Goal: Information Seeking & Learning: Learn about a topic

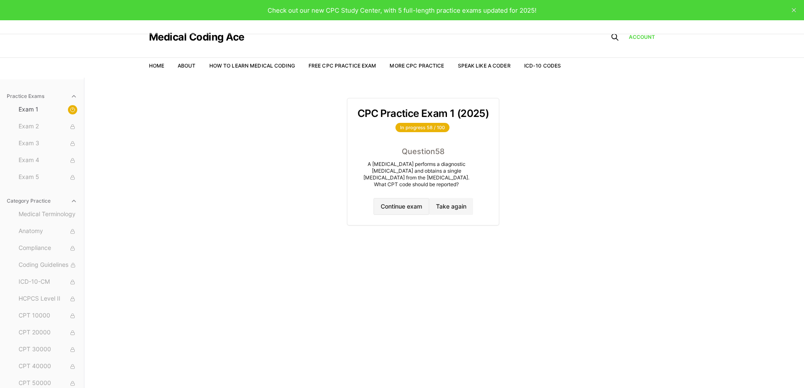
click at [404, 206] on button "Continue exam" at bounding box center [402, 206] width 56 height 17
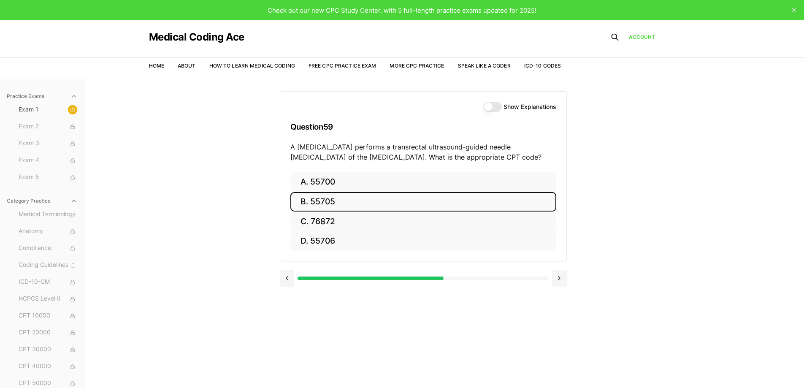
click at [410, 204] on button "B. 55705" at bounding box center [423, 202] width 266 height 20
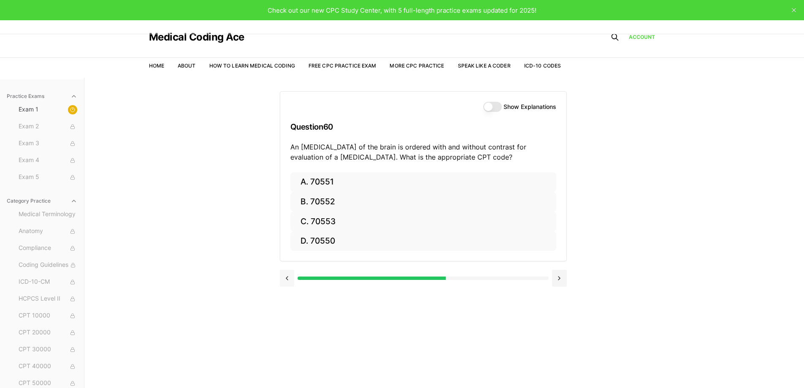
click at [288, 281] on button at bounding box center [287, 278] width 15 height 17
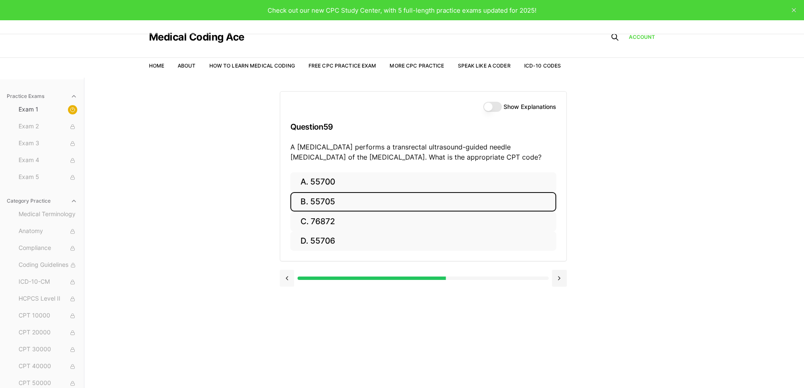
click at [292, 271] on button at bounding box center [287, 278] width 15 height 17
click at [485, 106] on button "Show Explanations" at bounding box center [492, 107] width 19 height 10
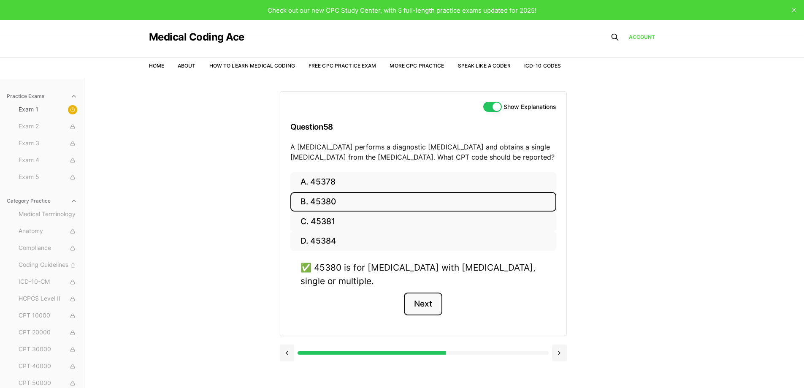
click at [419, 308] on button "Next" at bounding box center [423, 304] width 38 height 23
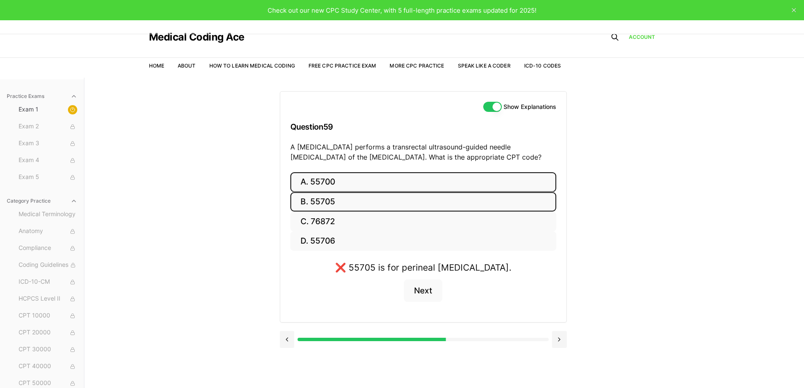
click at [330, 182] on button "A. 55700" at bounding box center [423, 182] width 266 height 20
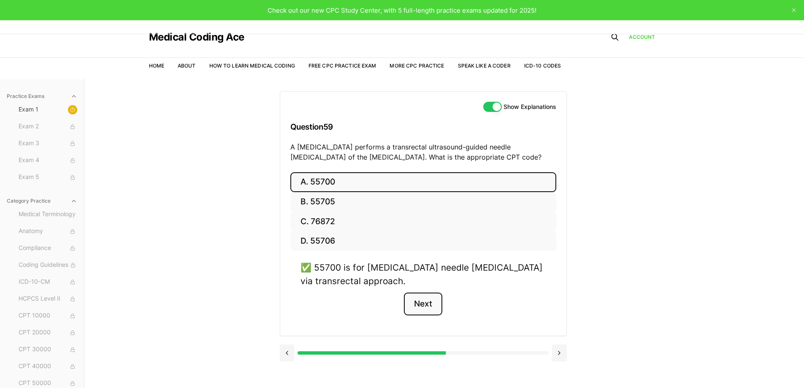
click at [417, 301] on button "Next" at bounding box center [423, 304] width 38 height 23
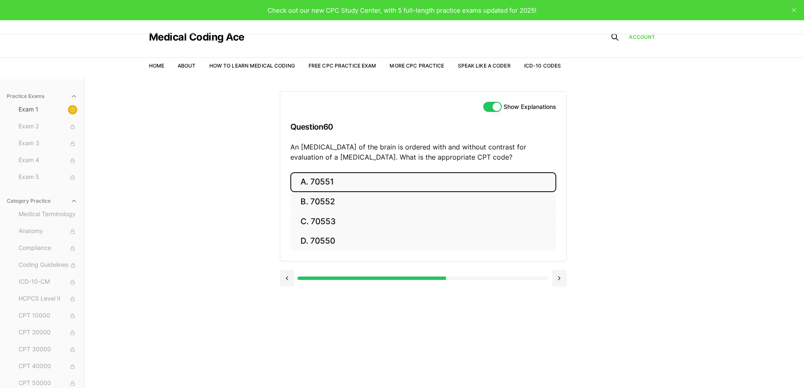
click at [332, 181] on button "A. 70551" at bounding box center [423, 182] width 266 height 20
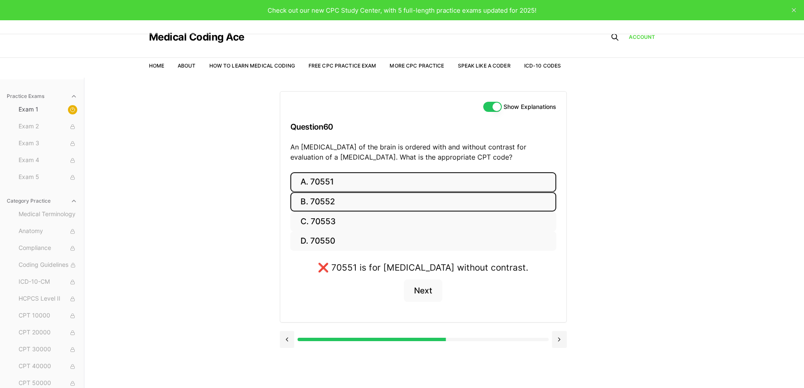
click at [299, 200] on button "B. 70552" at bounding box center [423, 202] width 266 height 20
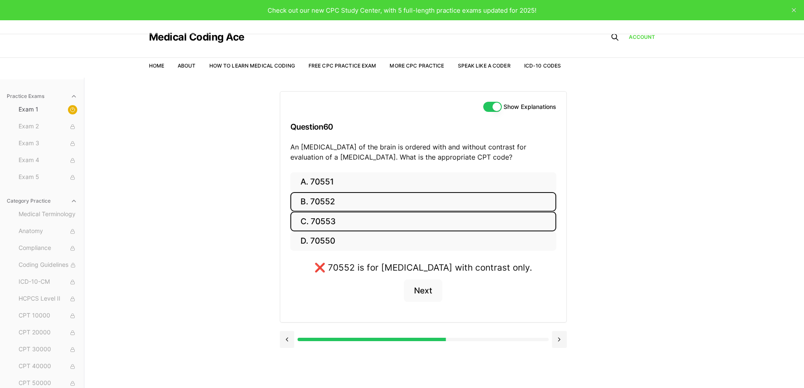
click at [317, 221] on button "C. 70553" at bounding box center [423, 221] width 266 height 20
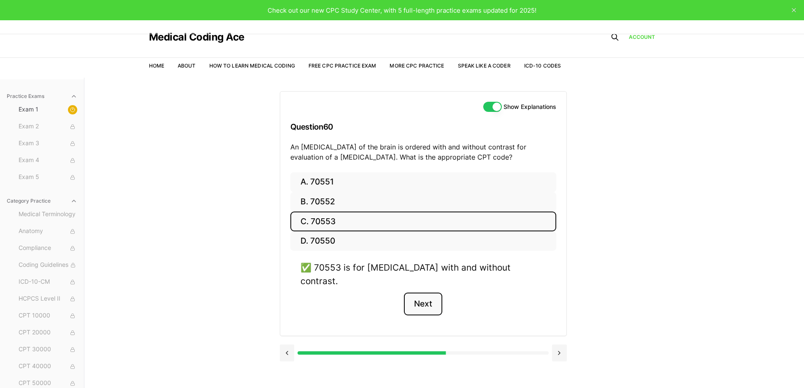
click at [418, 293] on button "Next" at bounding box center [423, 304] width 38 height 23
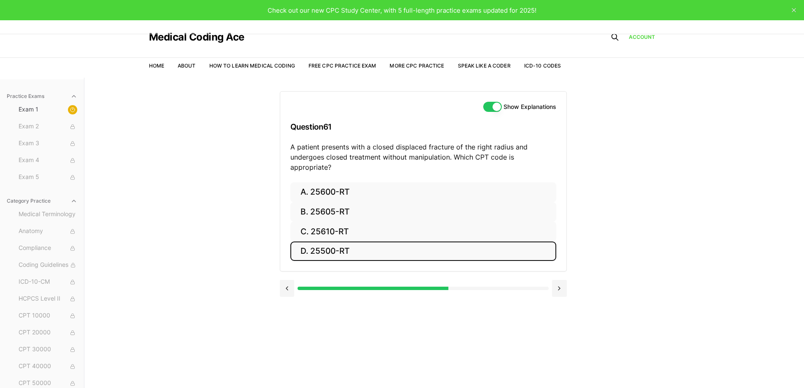
click at [341, 241] on button "D. 25500-RT" at bounding box center [423, 251] width 266 height 20
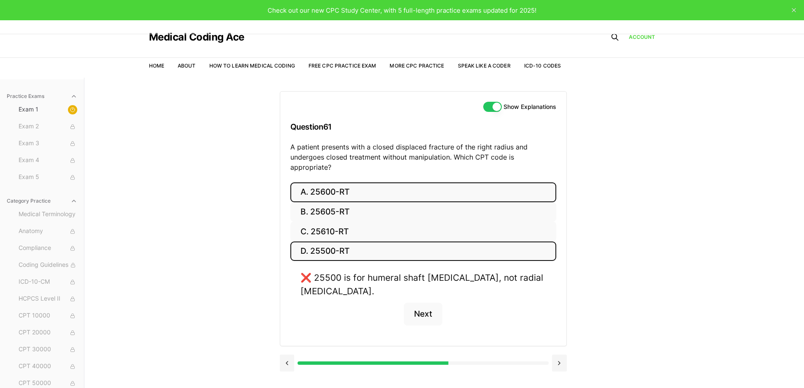
click at [323, 182] on button "A. 25600-RT" at bounding box center [423, 192] width 266 height 20
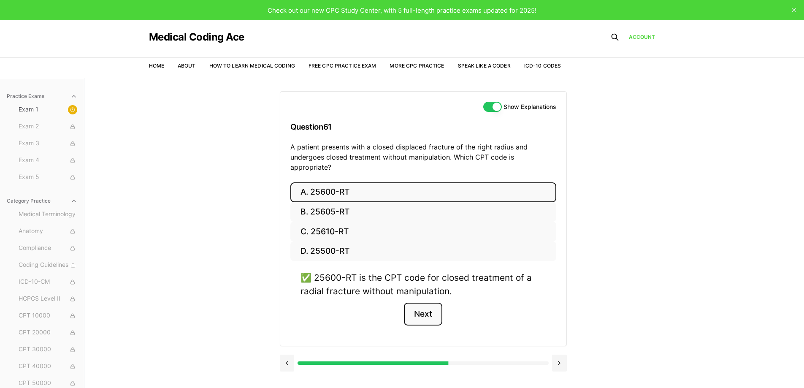
click at [418, 303] on button "Next" at bounding box center [423, 314] width 38 height 23
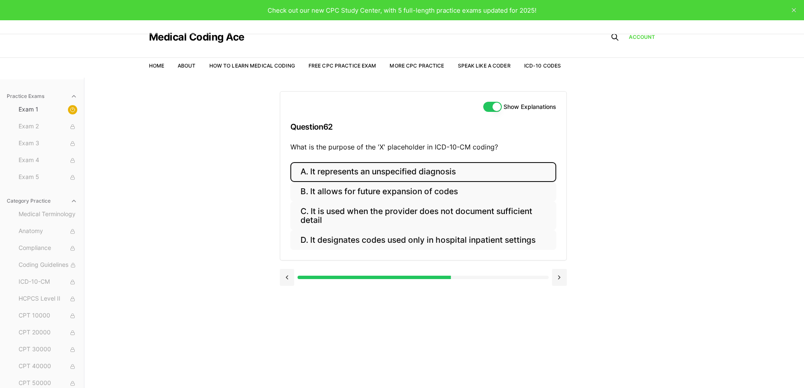
click at [427, 173] on button "A. It represents an unspecified diagnosis" at bounding box center [423, 172] width 266 height 20
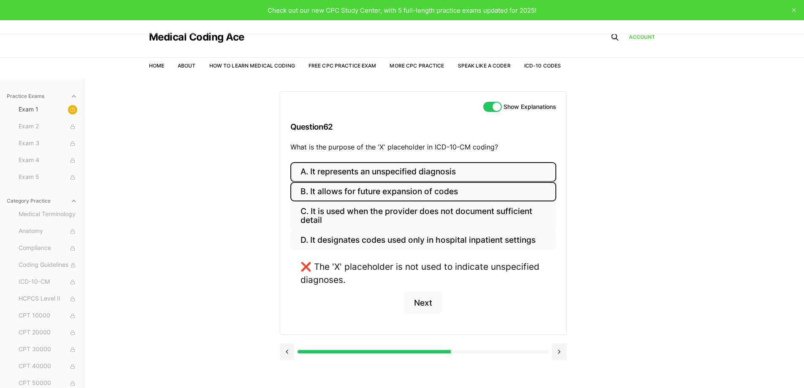
click at [425, 199] on button "B. It allows for future expansion of codes" at bounding box center [423, 192] width 266 height 20
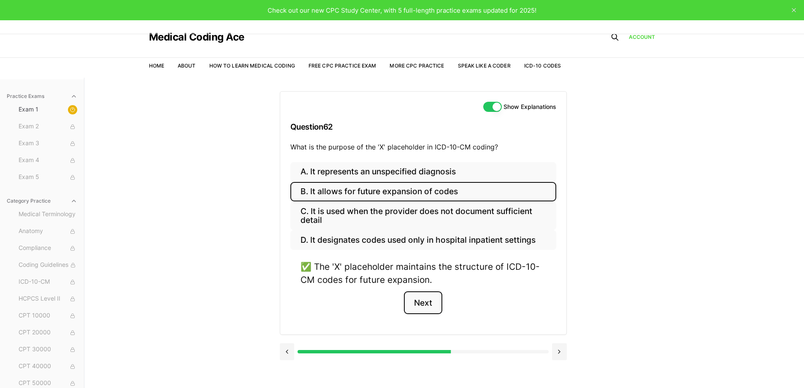
click at [425, 306] on button "Next" at bounding box center [423, 302] width 38 height 23
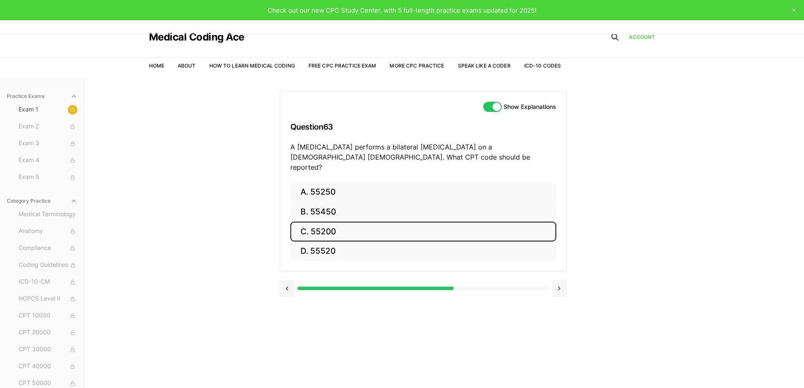
click at [324, 224] on button "C. 55200" at bounding box center [423, 232] width 266 height 20
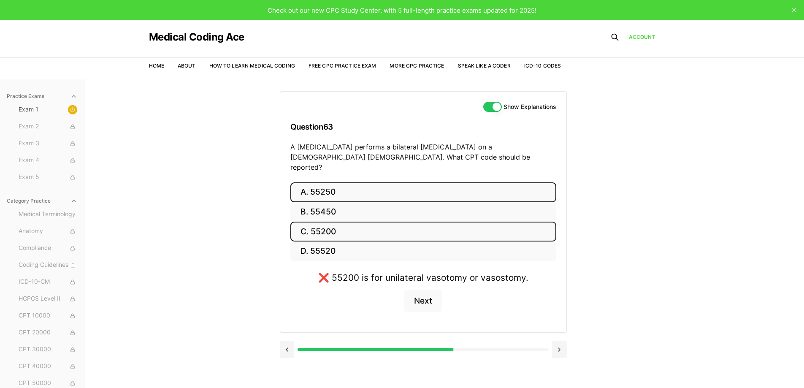
click at [328, 186] on button "A. 55250" at bounding box center [423, 192] width 266 height 20
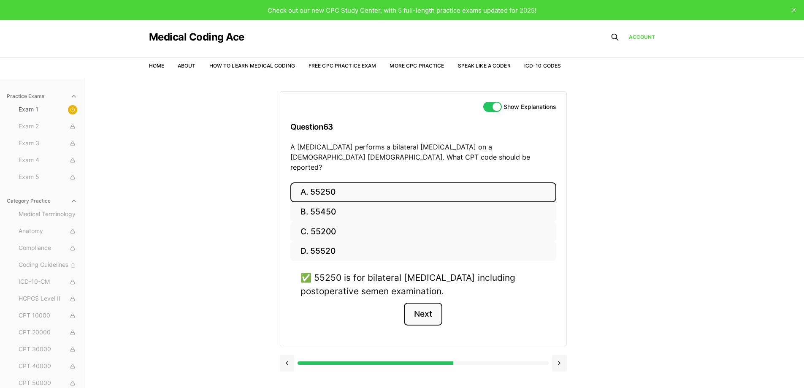
drag, startPoint x: 432, startPoint y: 301, endPoint x: 746, endPoint y: 286, distance: 314.4
click at [438, 303] on button "Next" at bounding box center [423, 314] width 38 height 23
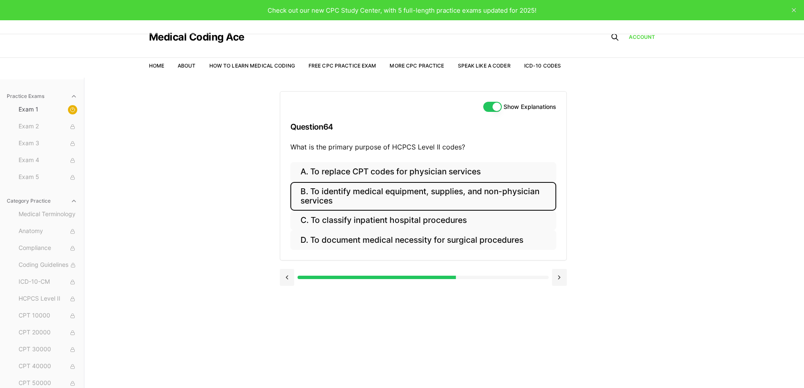
click at [367, 192] on button "B. To identify medical equipment, supplies, and non-physician services" at bounding box center [423, 196] width 266 height 29
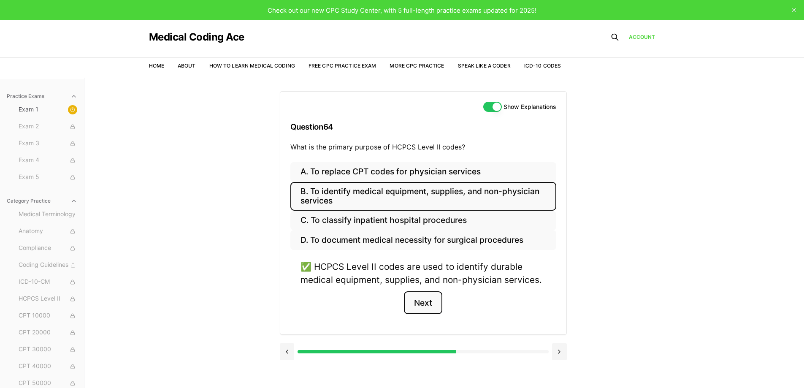
click at [427, 303] on button "Next" at bounding box center [423, 302] width 38 height 23
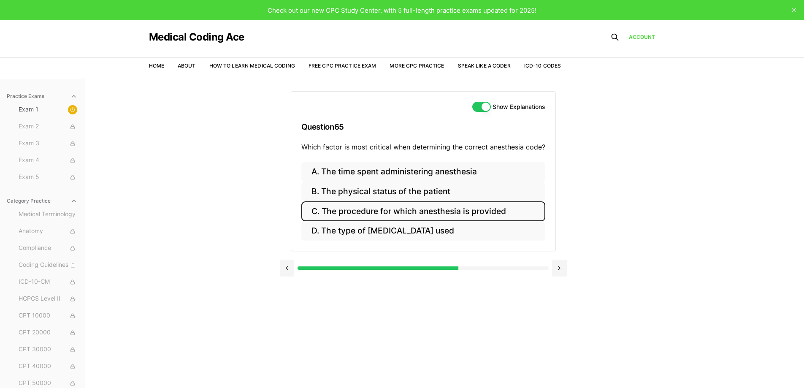
click at [483, 220] on button "C. The procedure for which anesthesia is provided" at bounding box center [423, 211] width 244 height 20
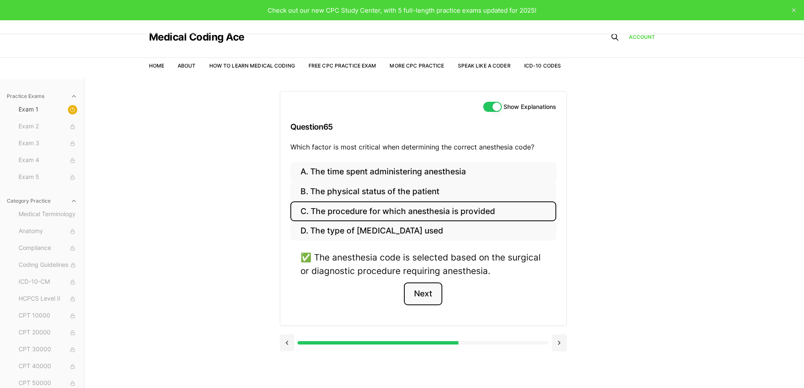
click at [428, 296] on button "Next" at bounding box center [423, 293] width 38 height 23
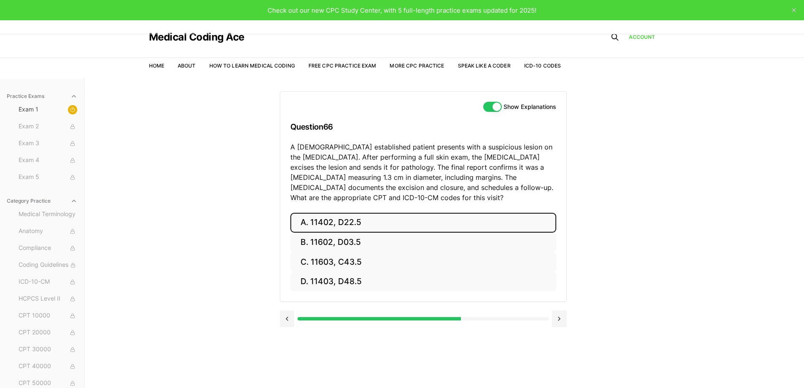
click at [302, 221] on button "A. 11402, D22.5" at bounding box center [423, 223] width 266 height 20
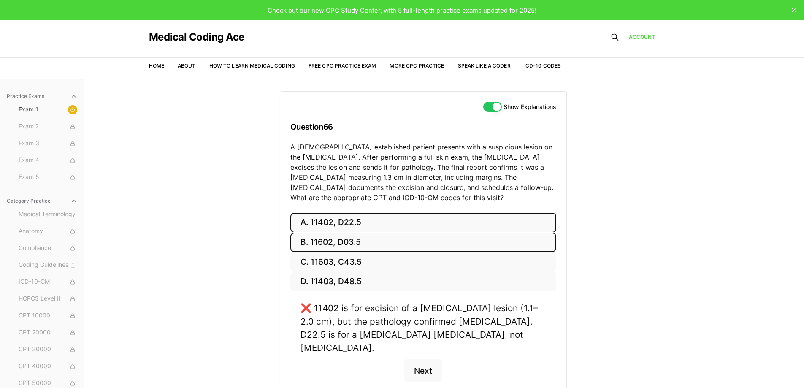
click at [349, 237] on button "B. 11602, D03.5" at bounding box center [423, 243] width 266 height 20
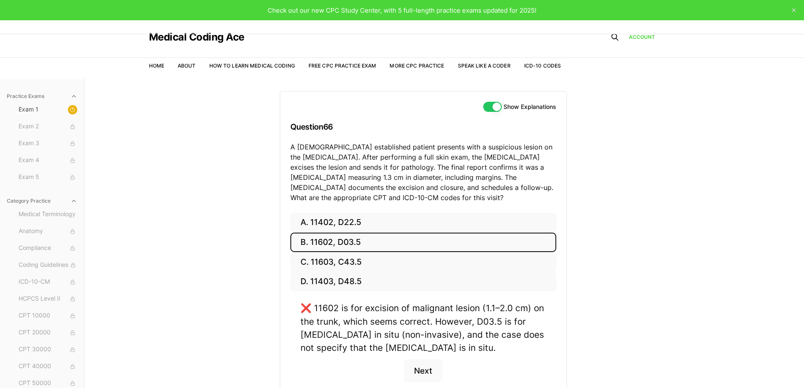
click at [350, 250] on button "B. 11602, D03.5" at bounding box center [423, 243] width 266 height 20
click at [349, 261] on button "C. 11603, C43.5" at bounding box center [423, 262] width 266 height 20
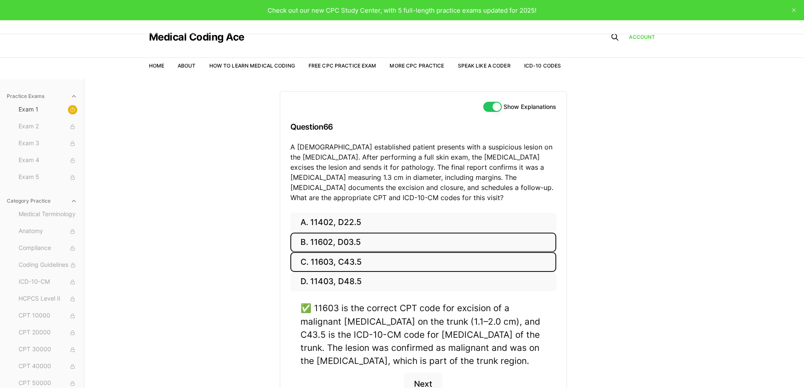
click at [326, 237] on button "B. 11602, D03.5" at bounding box center [423, 243] width 266 height 20
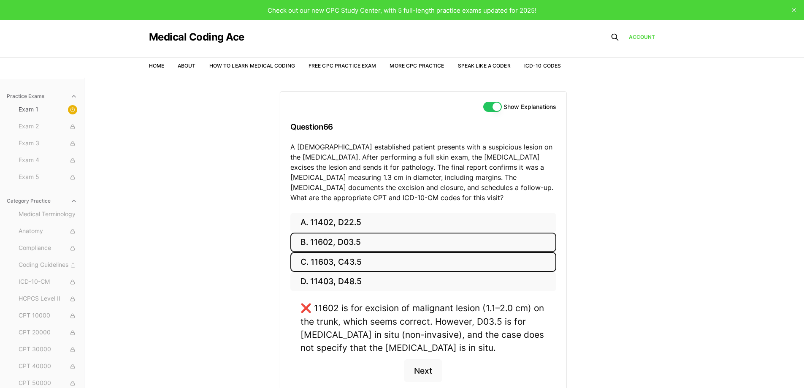
click at [324, 254] on button "C. 11603, C43.5" at bounding box center [423, 262] width 266 height 20
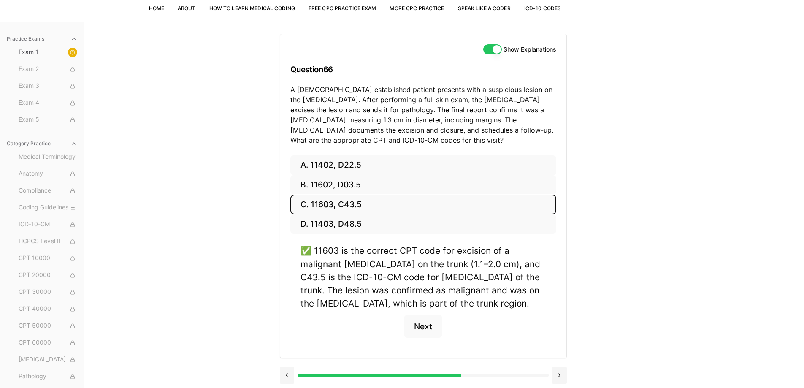
scroll to position [78, 0]
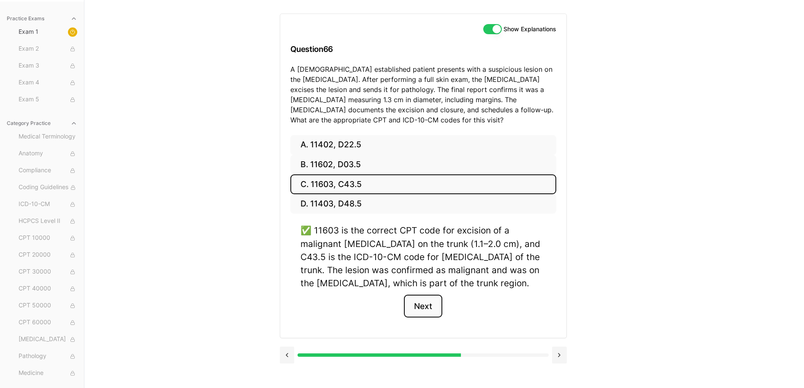
click at [427, 310] on button "Next" at bounding box center [423, 306] width 38 height 23
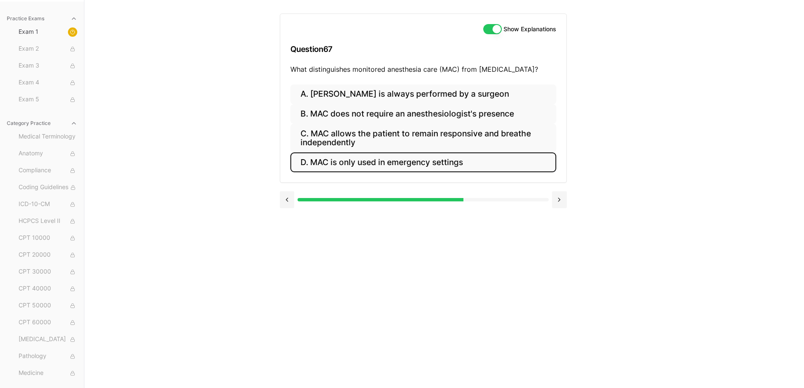
click at [375, 170] on button "D. MAC is only used in emergency settings" at bounding box center [423, 162] width 266 height 20
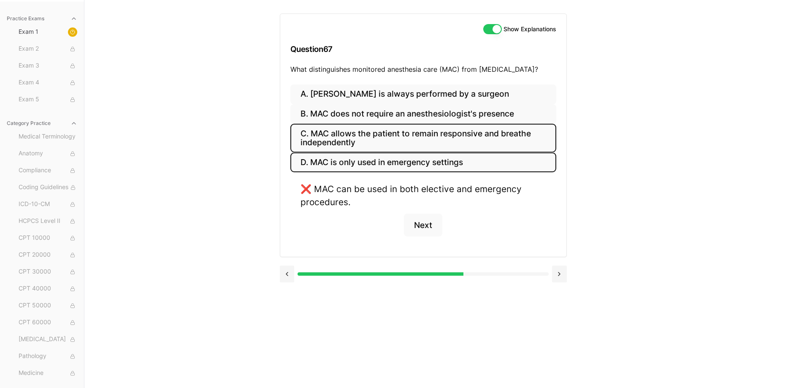
click at [351, 132] on button "C. MAC allows the patient to remain responsive and breathe independently" at bounding box center [423, 138] width 266 height 29
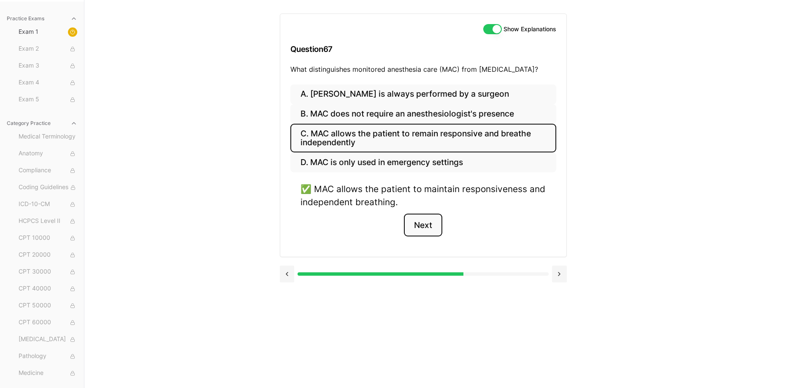
click at [420, 226] on button "Next" at bounding box center [423, 225] width 38 height 23
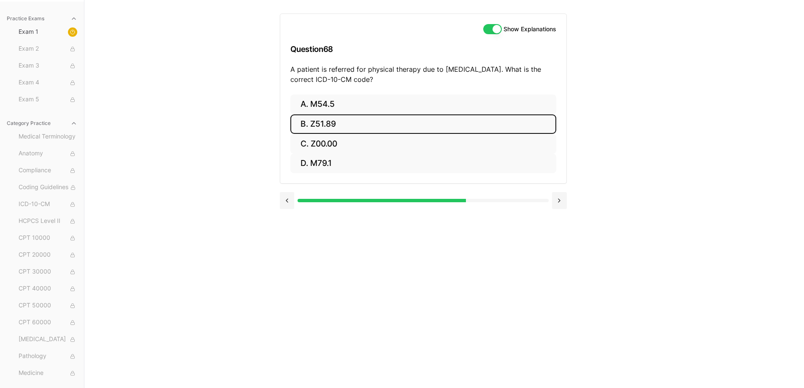
click at [396, 130] on button "B. Z51.89" at bounding box center [423, 124] width 266 height 20
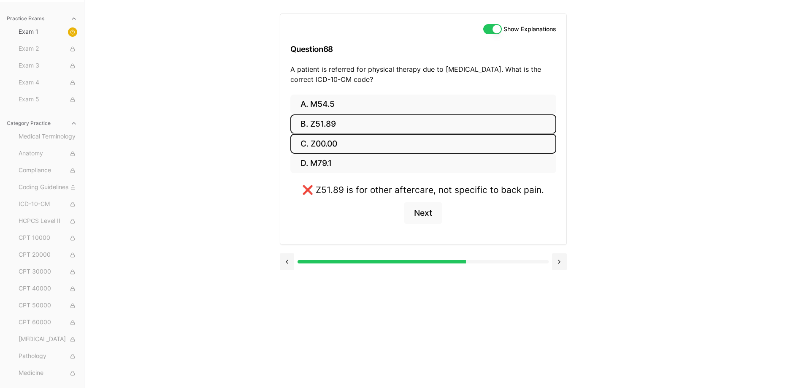
click at [395, 144] on button "C. Z00.00" at bounding box center [423, 144] width 266 height 20
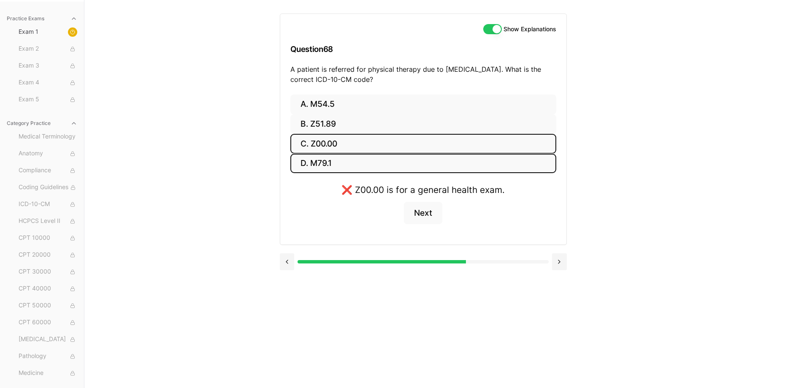
click at [376, 165] on button "D. M79.1" at bounding box center [423, 164] width 266 height 20
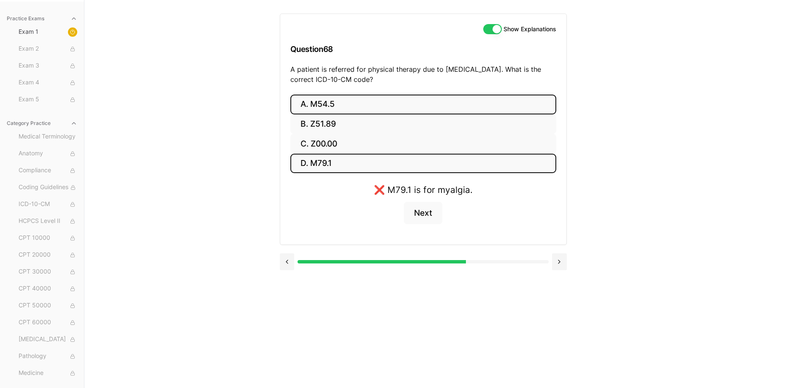
click at [393, 98] on button "A. M54.5" at bounding box center [423, 105] width 266 height 20
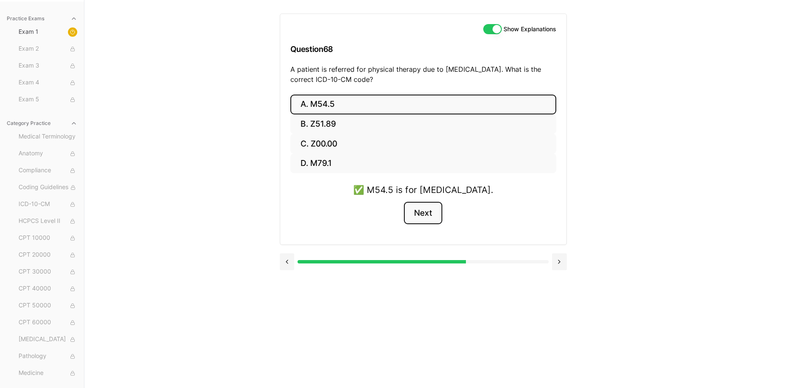
click at [426, 212] on button "Next" at bounding box center [423, 213] width 38 height 23
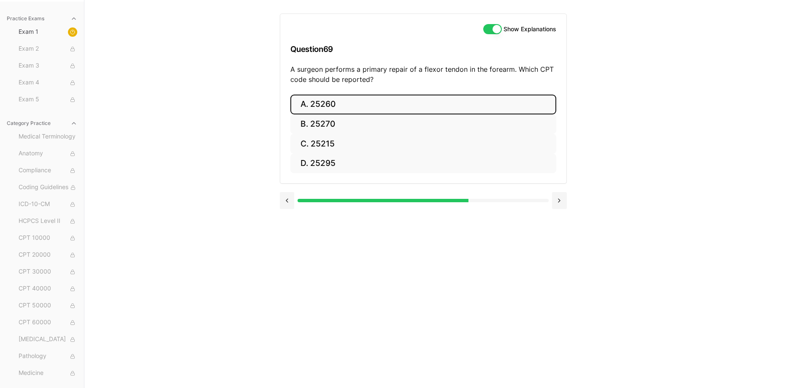
click at [333, 107] on button "A. 25260" at bounding box center [423, 105] width 266 height 20
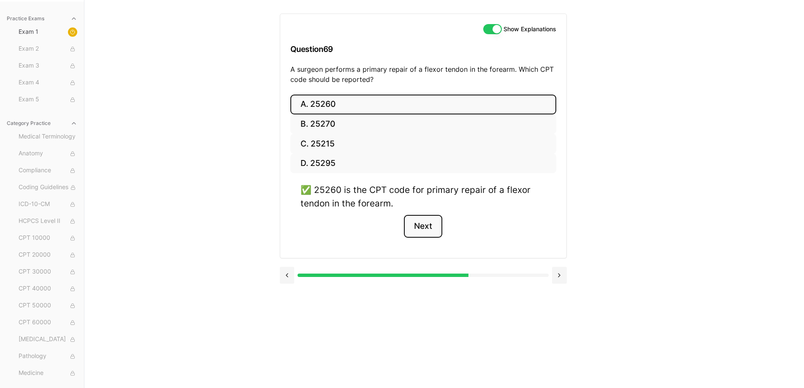
drag, startPoint x: 415, startPoint y: 220, endPoint x: 421, endPoint y: 222, distance: 6.8
click at [418, 222] on button "Next" at bounding box center [423, 226] width 38 height 23
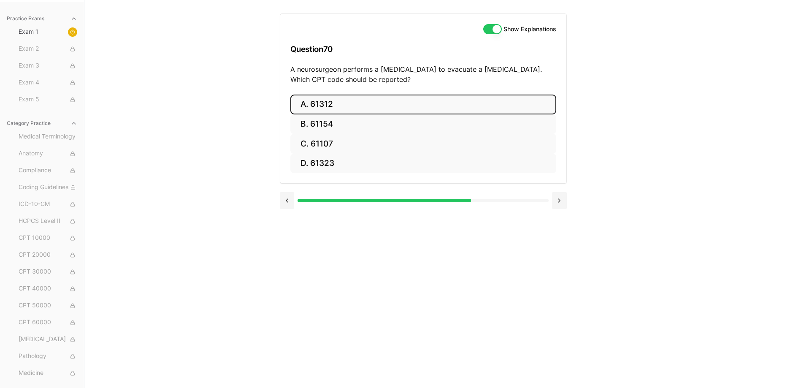
click at [320, 99] on button "A. 61312" at bounding box center [423, 105] width 266 height 20
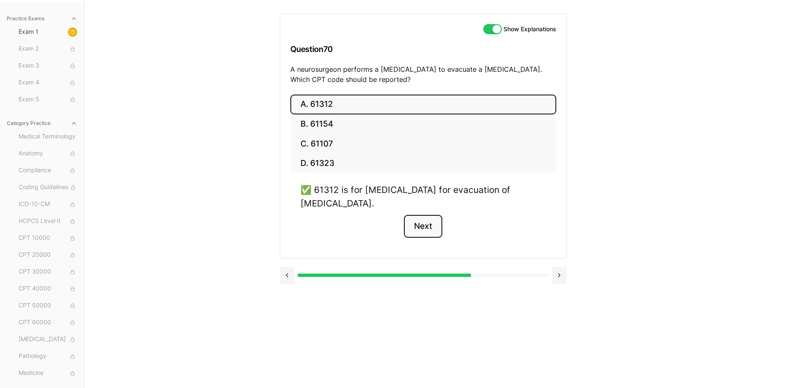
click at [426, 225] on button "Next" at bounding box center [423, 226] width 38 height 23
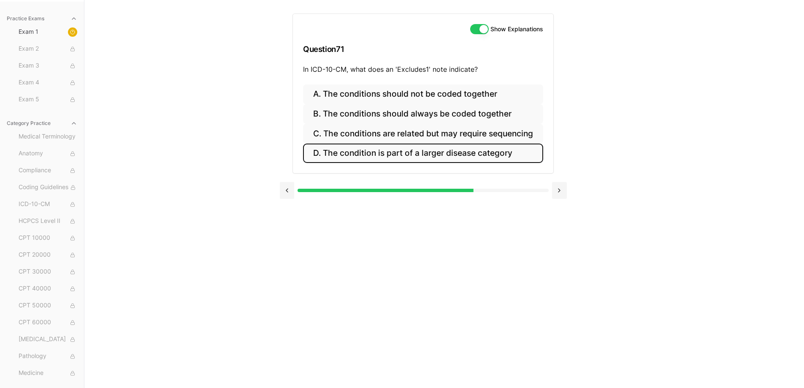
click at [523, 145] on button "D. The condition is part of a larger disease category" at bounding box center [423, 154] width 240 height 20
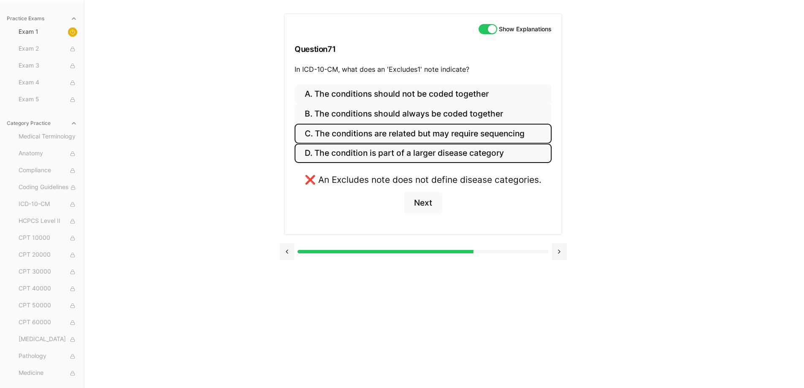
click at [523, 141] on button "C. The conditions are related but may require sequencing" at bounding box center [423, 134] width 257 height 20
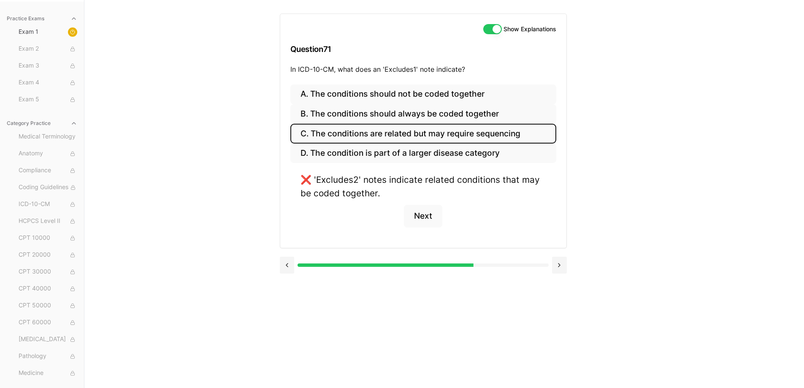
click at [511, 125] on button "C. The conditions are related but may require sequencing" at bounding box center [423, 134] width 266 height 20
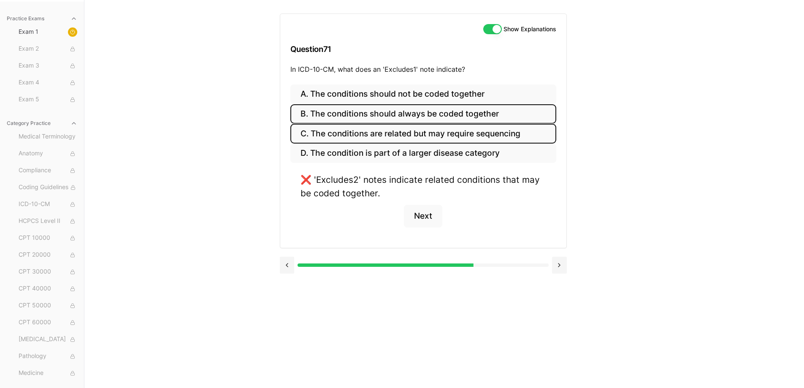
click at [485, 110] on button "B. The conditions should always be coded together" at bounding box center [423, 114] width 266 height 20
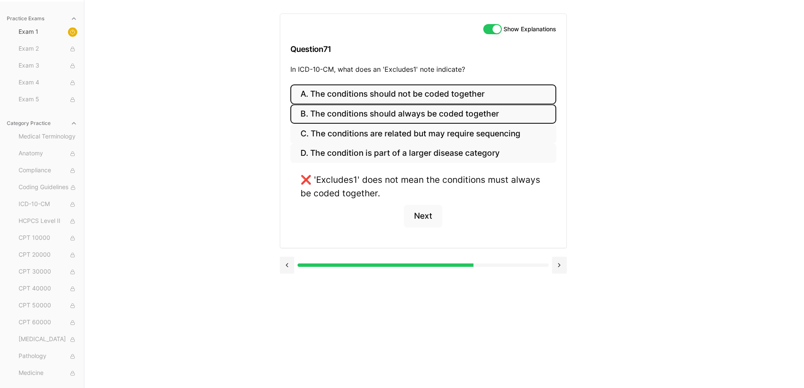
click at [480, 97] on button "A. The conditions should not be coded together" at bounding box center [423, 94] width 266 height 20
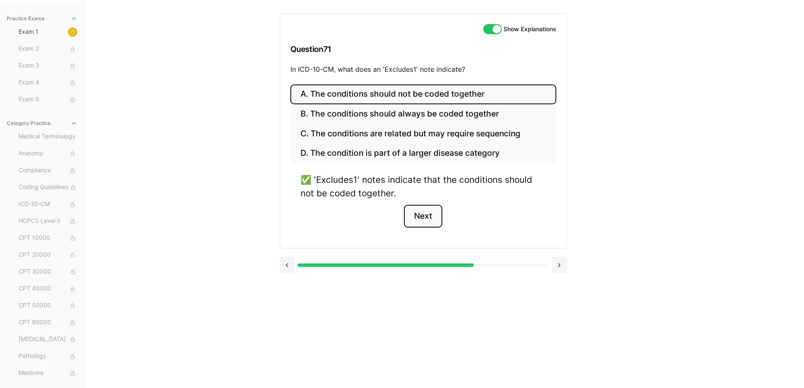
click at [423, 215] on button "Next" at bounding box center [423, 216] width 38 height 23
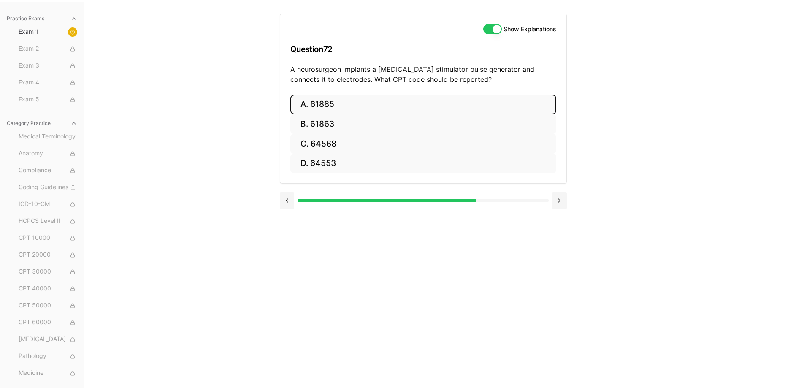
click at [336, 105] on button "A. 61885" at bounding box center [423, 105] width 266 height 20
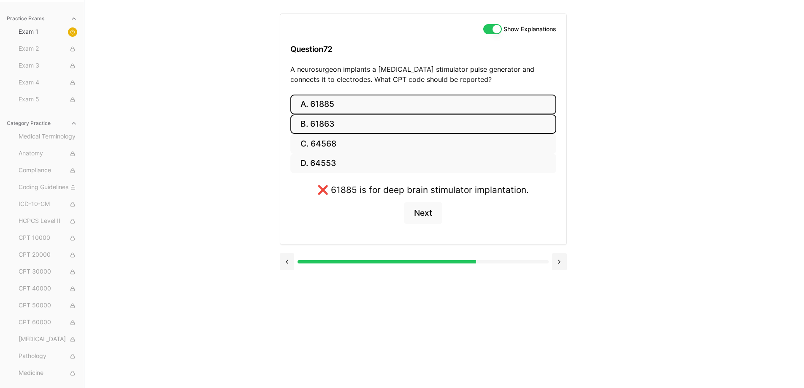
click at [340, 115] on button "B. 61863" at bounding box center [423, 124] width 266 height 20
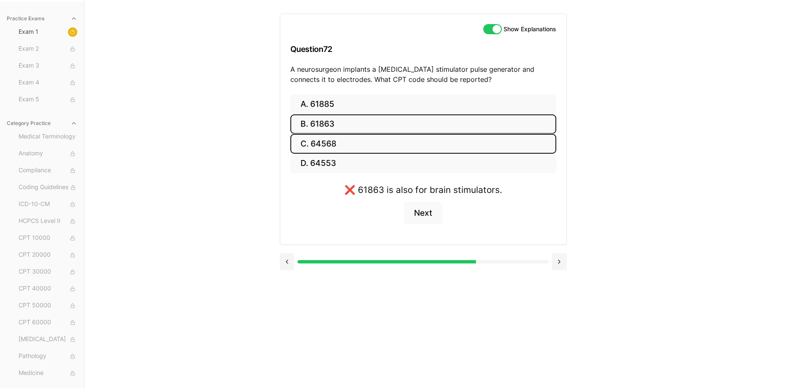
click at [345, 135] on button "C. 64568" at bounding box center [423, 144] width 266 height 20
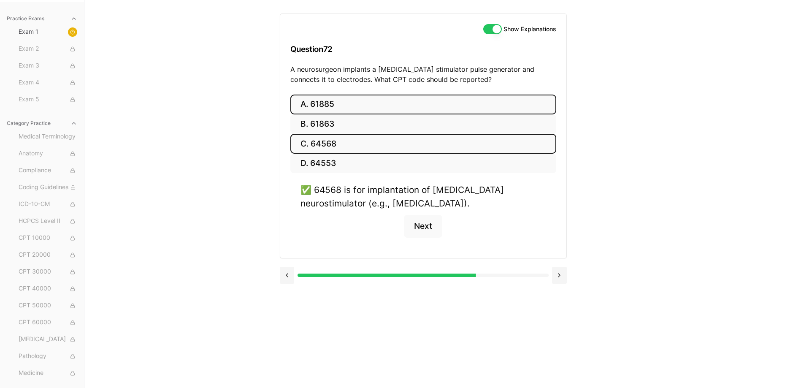
click at [330, 95] on button "A. 61885" at bounding box center [423, 105] width 266 height 20
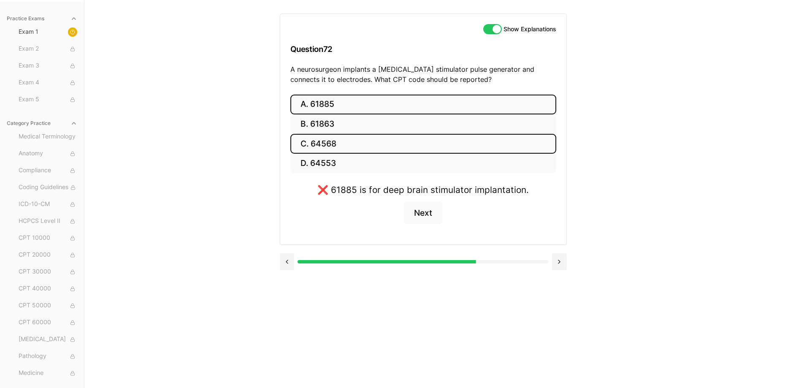
click at [358, 141] on button "C. 64568" at bounding box center [423, 144] width 266 height 20
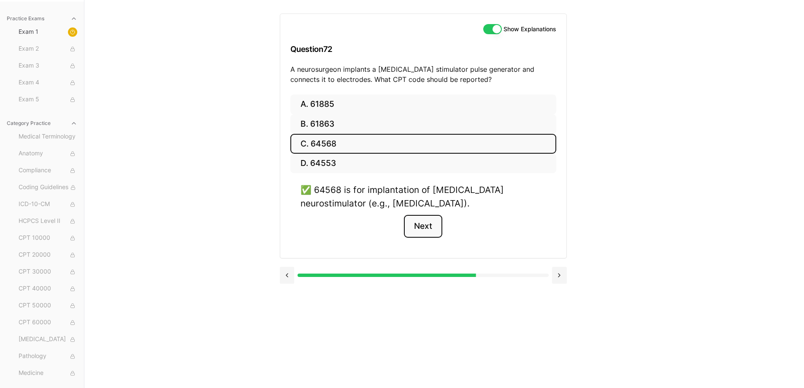
click at [419, 227] on button "Next" at bounding box center [423, 226] width 38 height 23
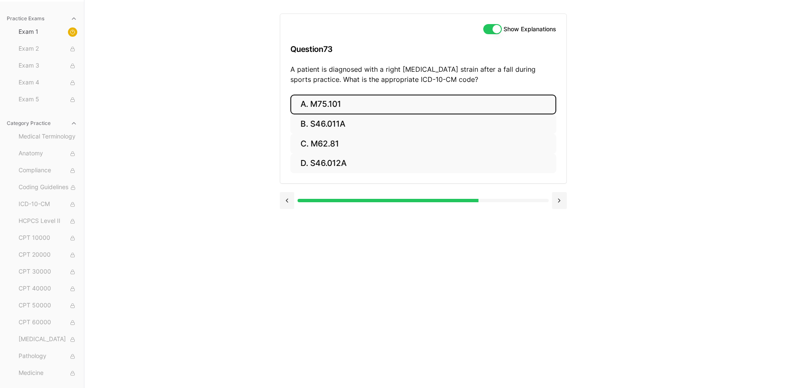
click at [344, 106] on button "A. M75.101" at bounding box center [423, 105] width 266 height 20
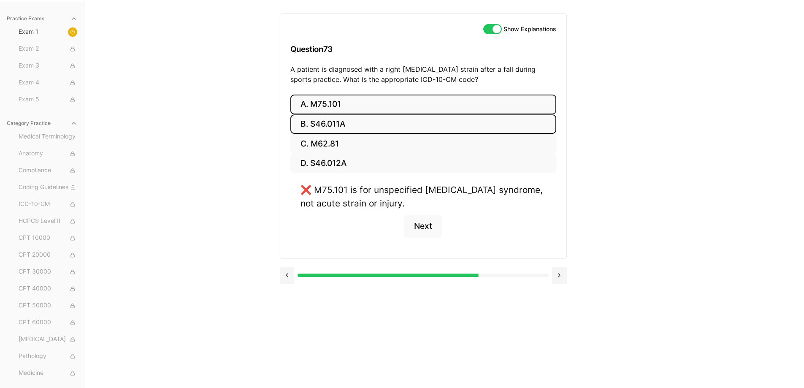
click at [345, 120] on button "B. S46.011A" at bounding box center [423, 124] width 266 height 20
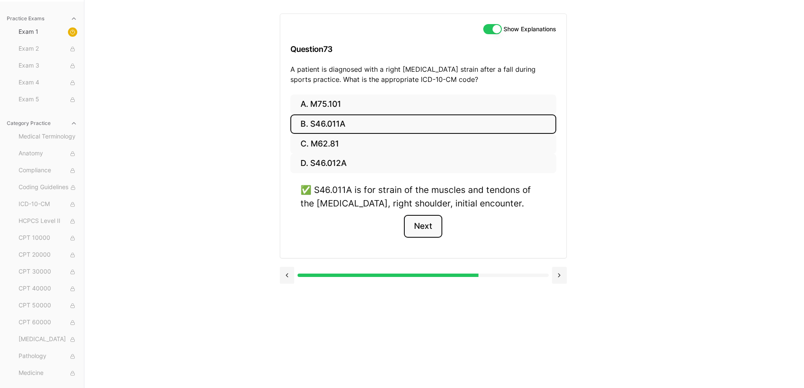
click at [422, 226] on button "Next" at bounding box center [423, 226] width 38 height 23
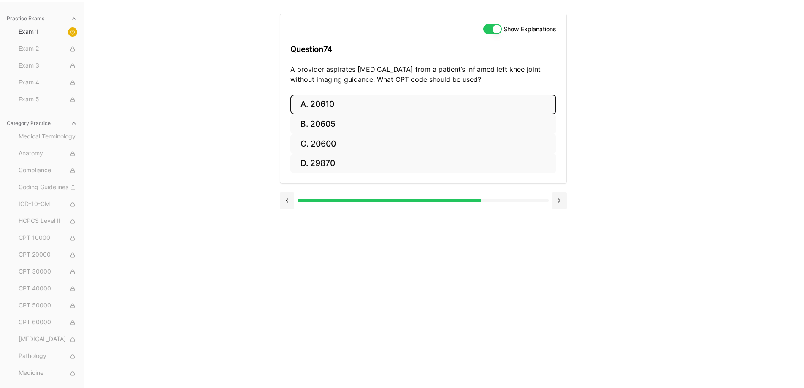
click at [345, 105] on button "A. 20610" at bounding box center [423, 105] width 266 height 20
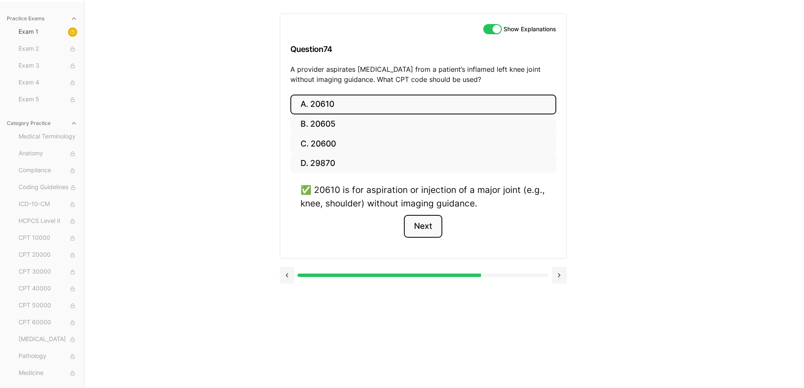
click at [417, 236] on button "Next" at bounding box center [423, 226] width 38 height 23
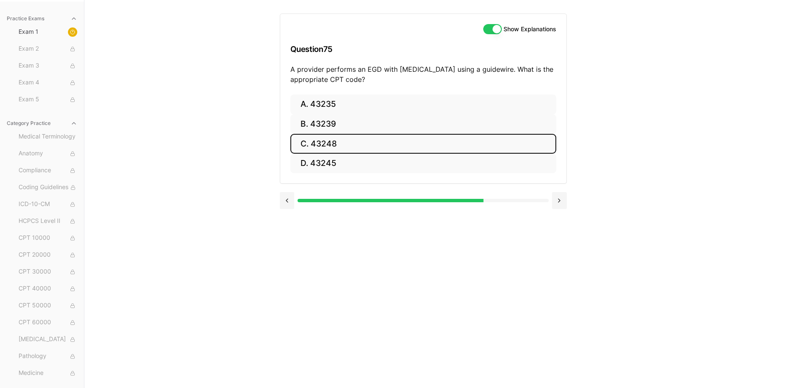
click at [321, 147] on button "C. 43248" at bounding box center [423, 144] width 266 height 20
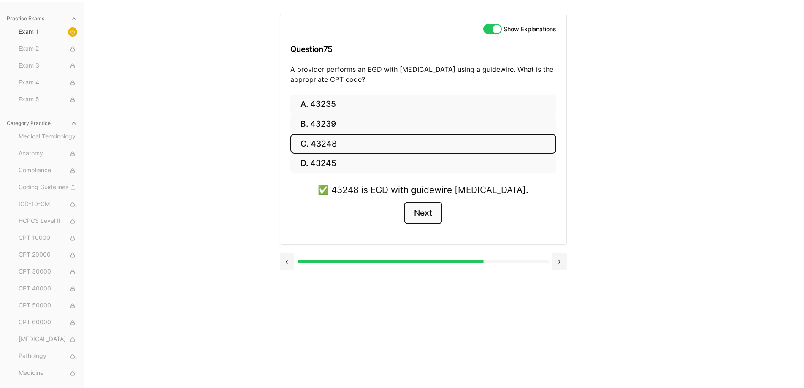
click at [420, 218] on button "Next" at bounding box center [423, 213] width 38 height 23
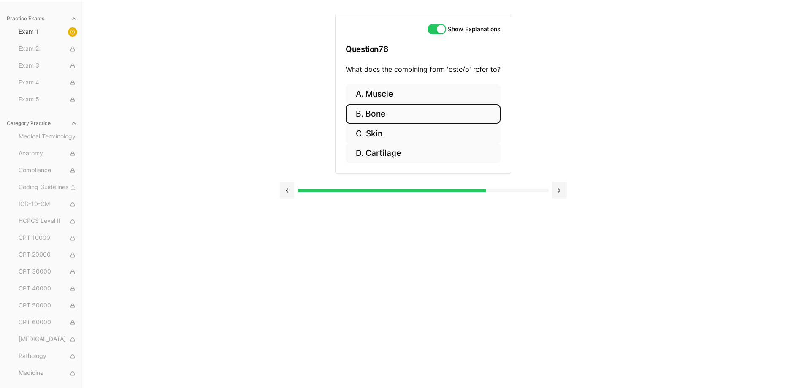
click at [389, 109] on button "B. Bone" at bounding box center [423, 114] width 155 height 20
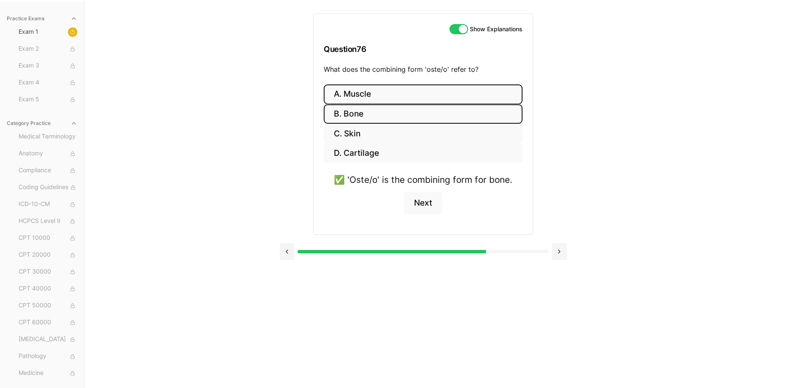
click at [391, 95] on button "A. Muscle" at bounding box center [423, 94] width 199 height 20
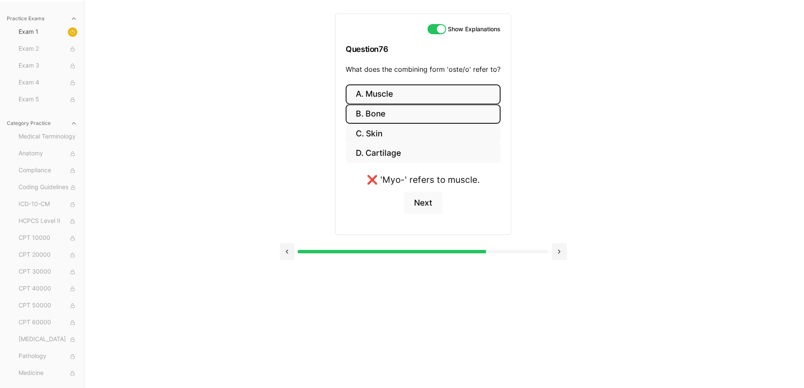
click at [397, 116] on button "B. Bone" at bounding box center [423, 114] width 155 height 20
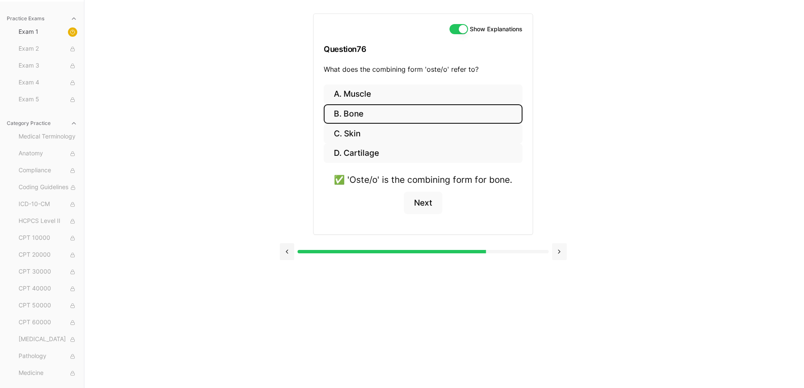
click at [557, 257] on button at bounding box center [559, 251] width 15 height 17
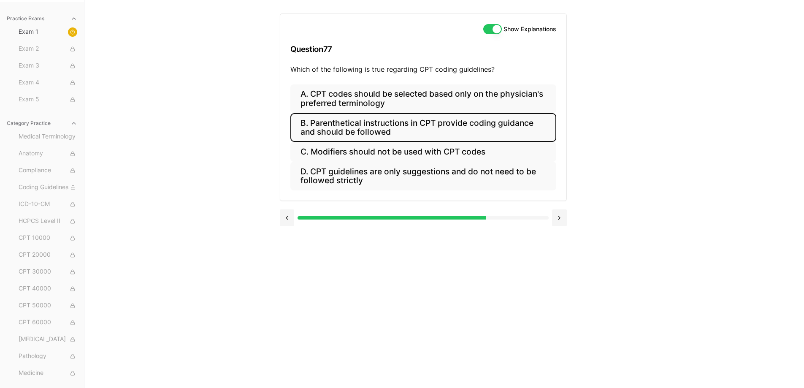
click at [376, 122] on button "B. Parenthetical instructions in CPT provide coding guidance and should be foll…" at bounding box center [423, 127] width 266 height 29
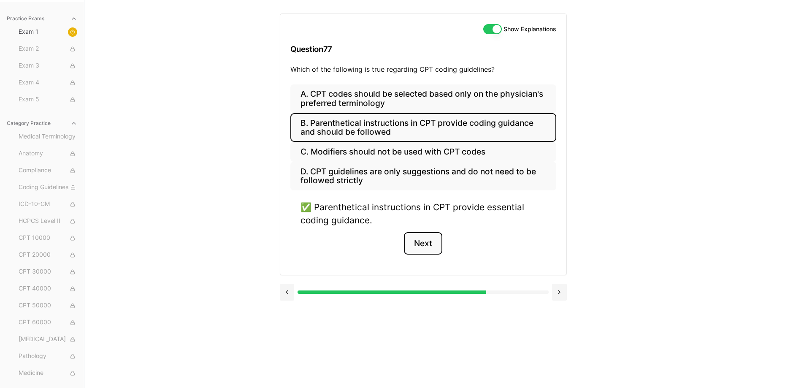
click at [413, 244] on button "Next" at bounding box center [423, 243] width 38 height 23
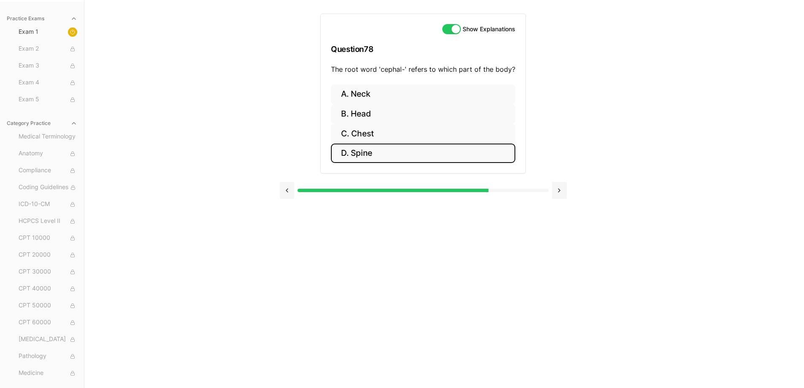
click at [354, 152] on button "D. Spine" at bounding box center [423, 154] width 184 height 20
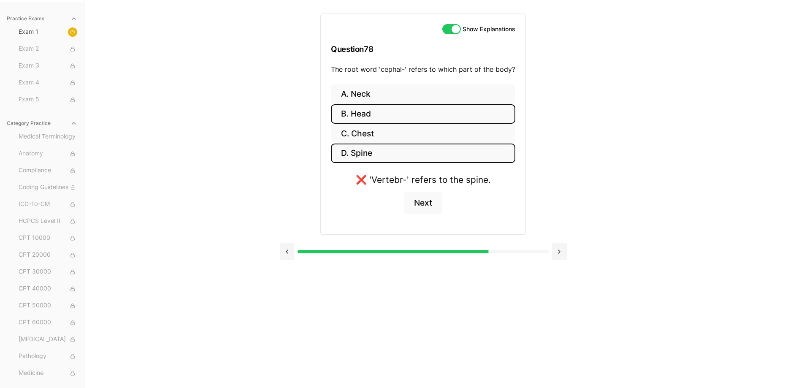
click at [359, 123] on button "B. Head" at bounding box center [423, 114] width 184 height 20
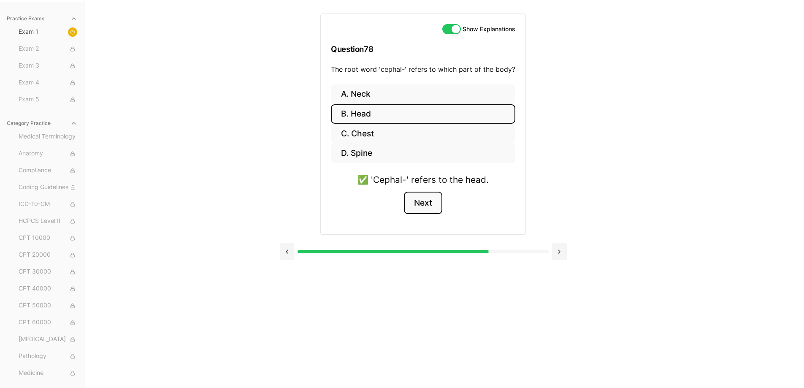
click at [425, 200] on button "Next" at bounding box center [423, 203] width 38 height 23
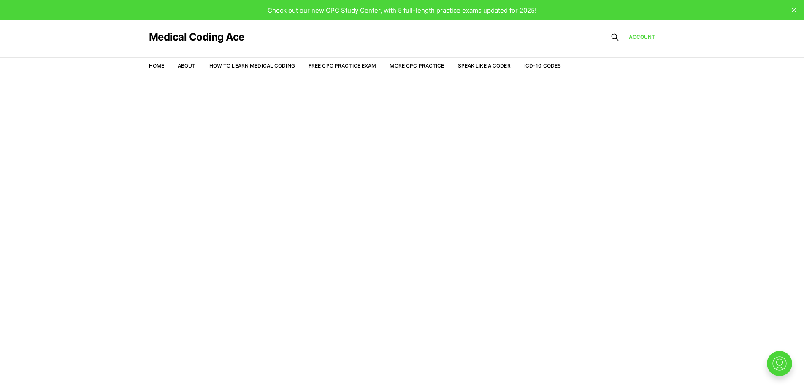
scroll to position [20, 0]
